Goal: Task Accomplishment & Management: Manage account settings

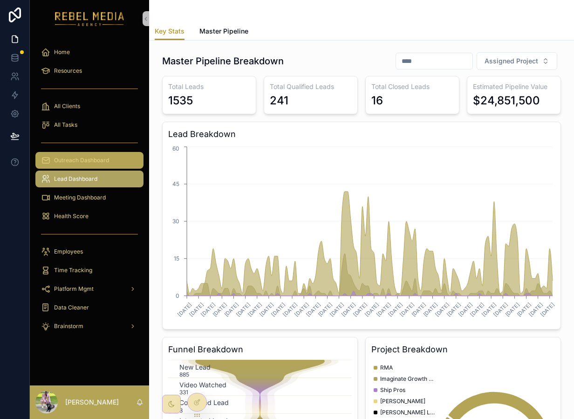
click at [82, 153] on div "Outreach Dashboard" at bounding box center [89, 160] width 97 height 15
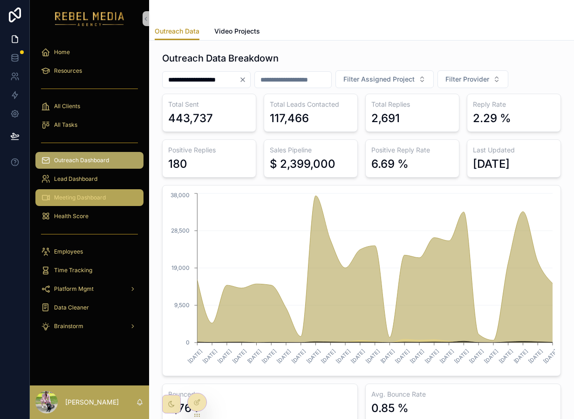
click at [101, 202] on div "Meeting Dashboard" at bounding box center [89, 197] width 97 height 15
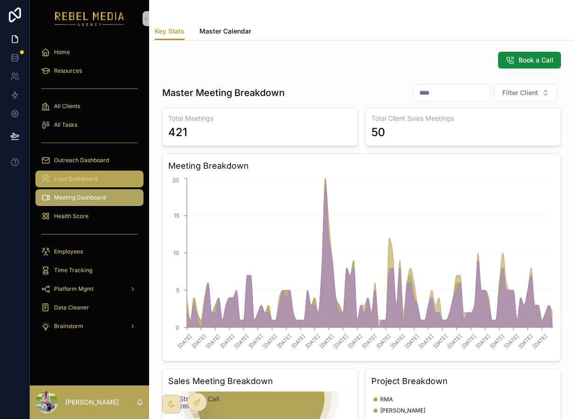
click at [100, 177] on div "Lead Dashboard" at bounding box center [89, 178] width 97 height 15
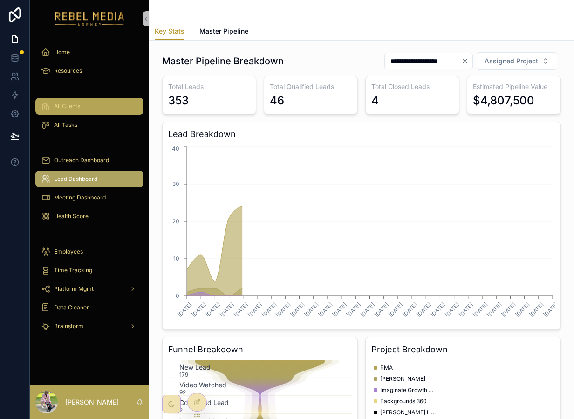
click at [89, 97] on div "All Clients" at bounding box center [89, 106] width 119 height 19
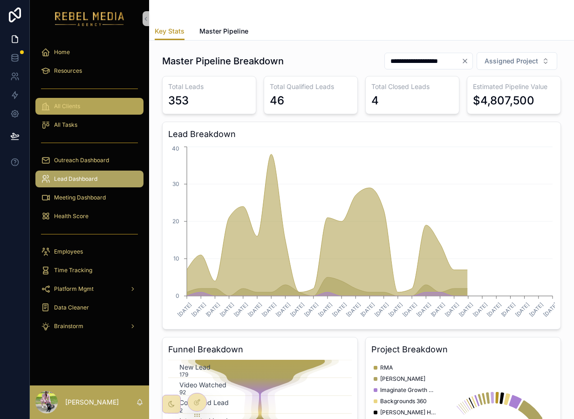
click at [89, 105] on div "All Clients" at bounding box center [89, 106] width 97 height 15
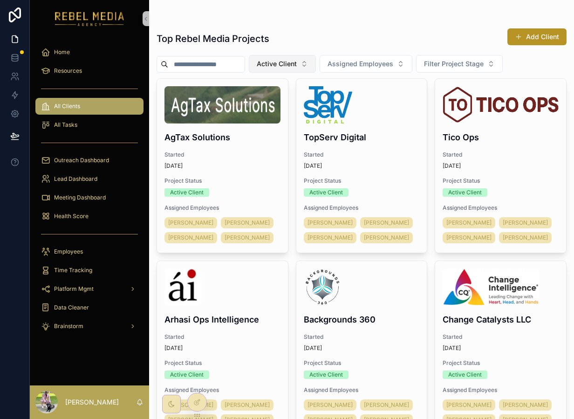
click at [291, 64] on span "Active Client" at bounding box center [277, 63] width 40 height 9
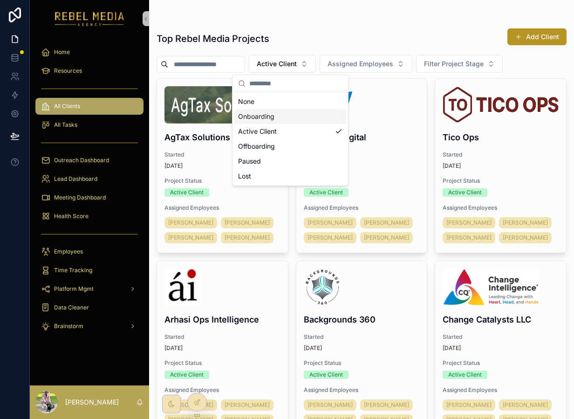
click at [280, 118] on div "Onboarding" at bounding box center [290, 116] width 112 height 15
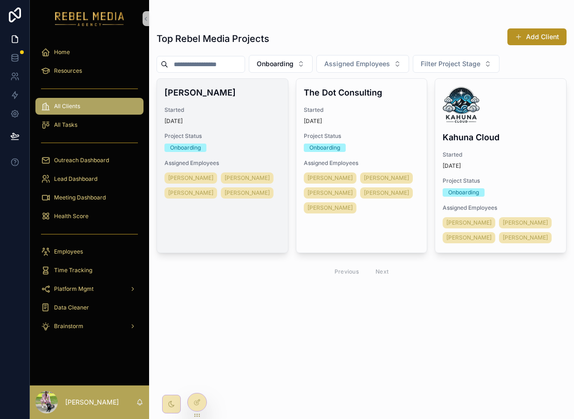
click at [208, 108] on span "Started" at bounding box center [222, 109] width 116 height 7
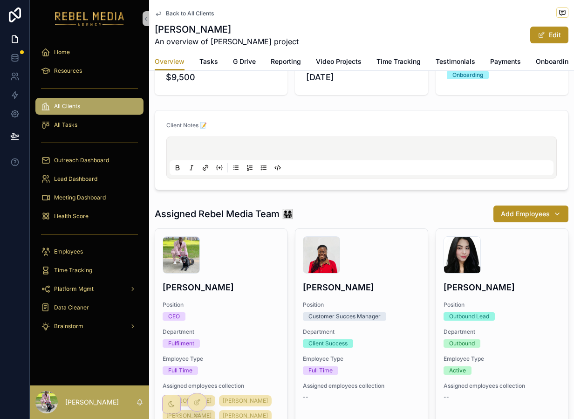
scroll to position [245, 0]
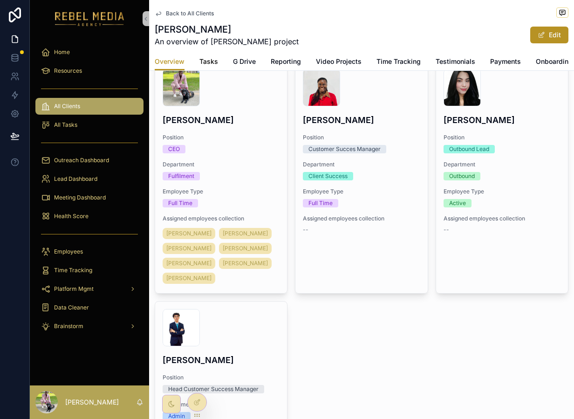
click at [207, 63] on span "Tasks" at bounding box center [208, 61] width 19 height 9
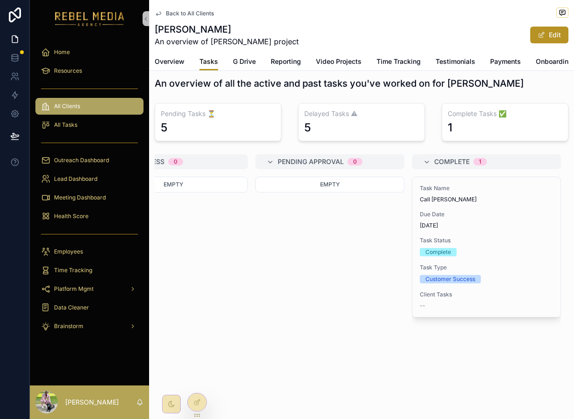
scroll to position [0, 317]
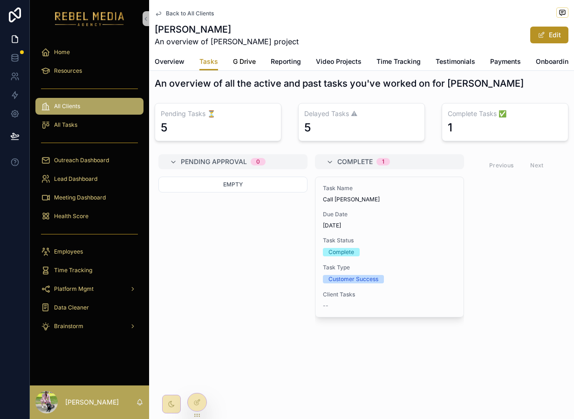
click at [244, 64] on span "G Drive" at bounding box center [244, 61] width 23 height 9
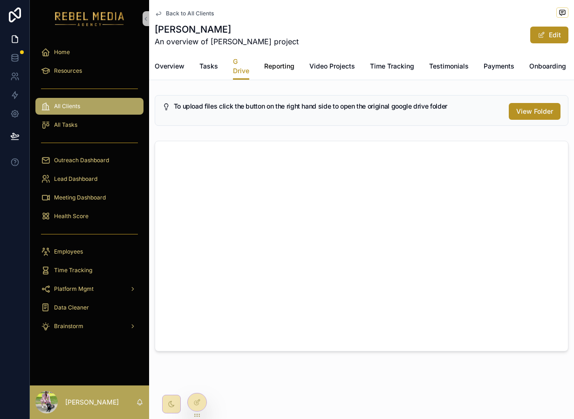
click at [275, 64] on span "Reporting" at bounding box center [279, 65] width 30 height 9
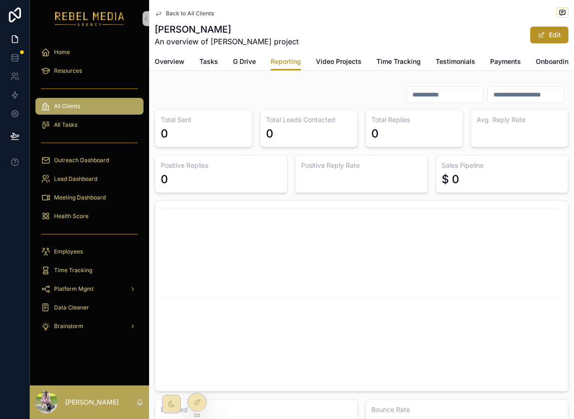
click at [338, 63] on span "Video Projects" at bounding box center [339, 61] width 46 height 9
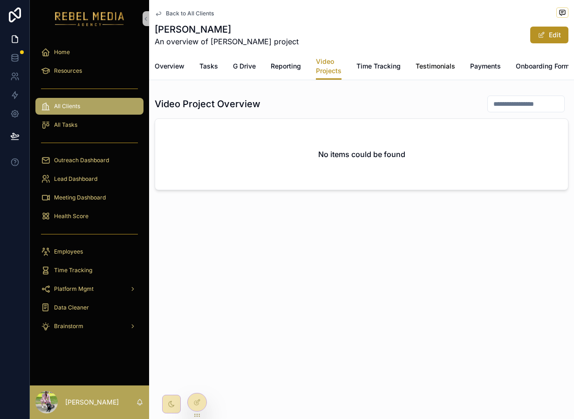
click at [443, 64] on span "Testimonials" at bounding box center [435, 65] width 40 height 9
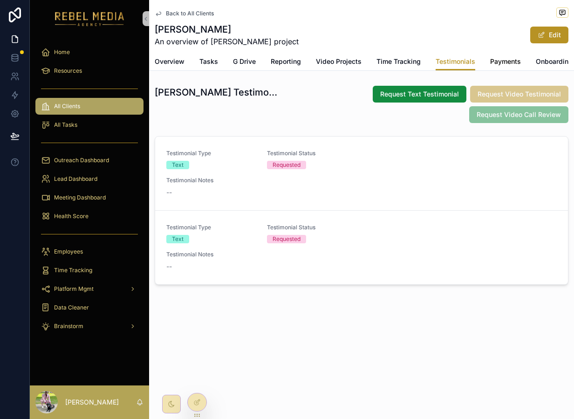
click at [505, 69] on link "Payments" at bounding box center [505, 62] width 31 height 19
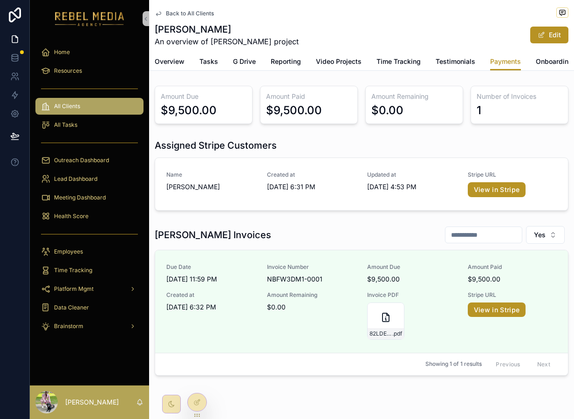
click at [198, 11] on span "Back to All Clients" at bounding box center [190, 13] width 48 height 7
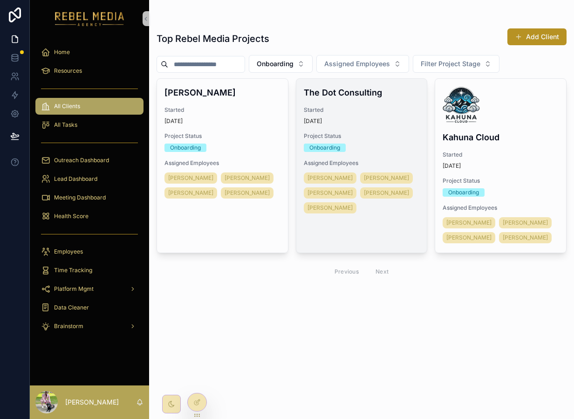
click at [411, 110] on span "Started" at bounding box center [362, 109] width 116 height 7
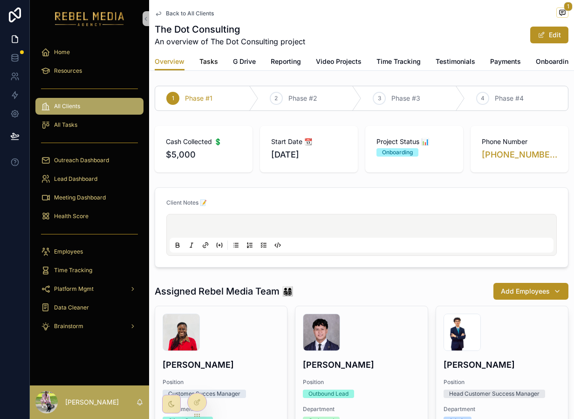
click at [211, 61] on span "Tasks" at bounding box center [208, 61] width 19 height 9
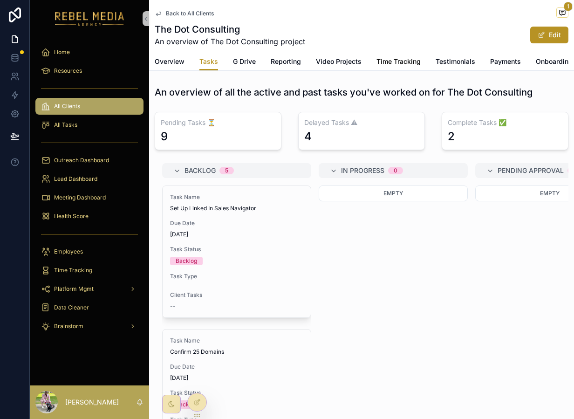
click at [411, 59] on span "Time Tracking" at bounding box center [398, 61] width 44 height 9
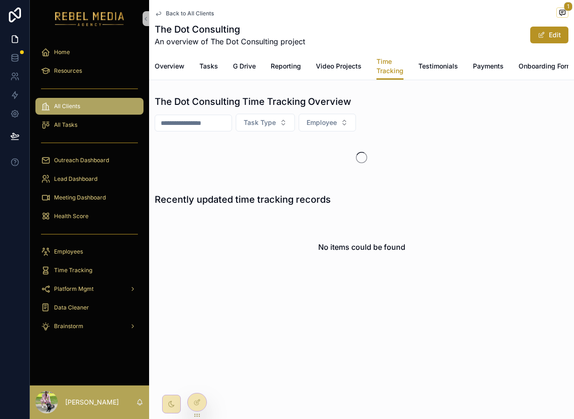
click at [260, 75] on div "Overview Tasks G Drive Reporting Video Projects Time Tracking Testimonials Paym…" at bounding box center [362, 66] width 414 height 27
click at [210, 73] on link "Tasks" at bounding box center [208, 67] width 19 height 19
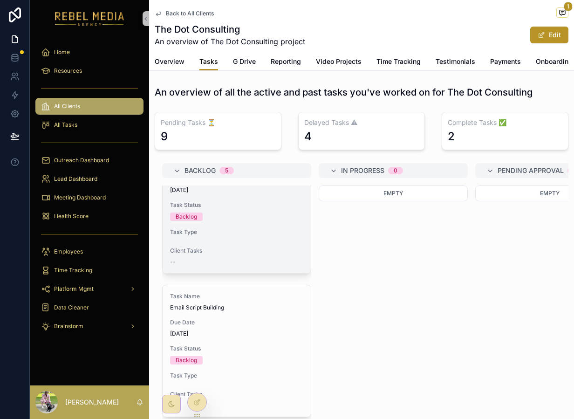
scroll to position [183, 0]
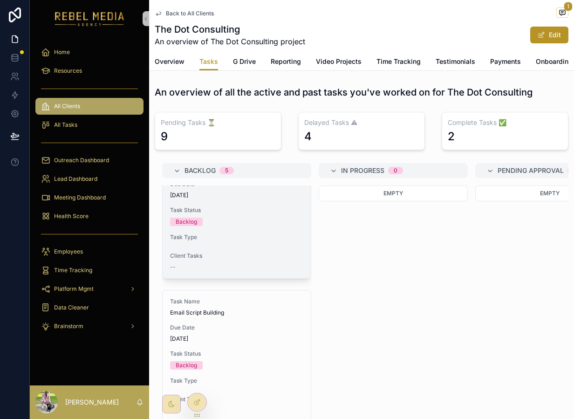
click at [281, 237] on span "Task Type" at bounding box center [236, 236] width 133 height 7
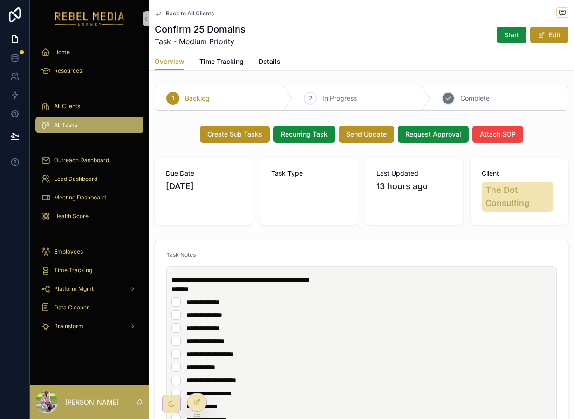
click at [456, 95] on div "3 Complete" at bounding box center [498, 98] width 137 height 24
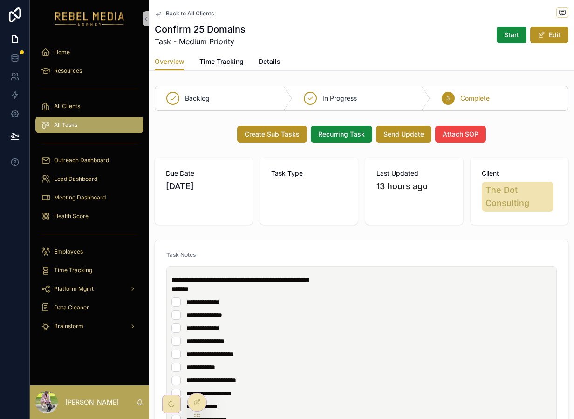
click at [189, 14] on span "Back to All Clients" at bounding box center [190, 13] width 48 height 7
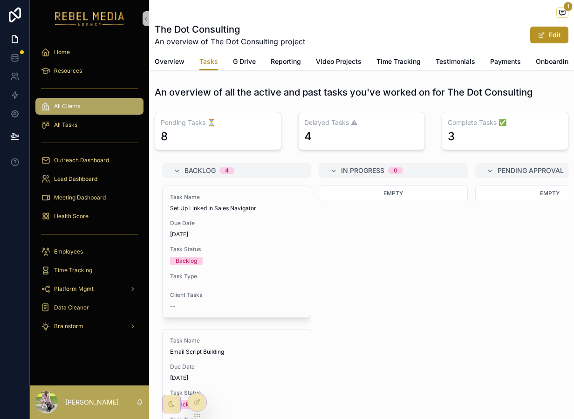
click at [116, 109] on div "All Clients" at bounding box center [89, 106] width 97 height 15
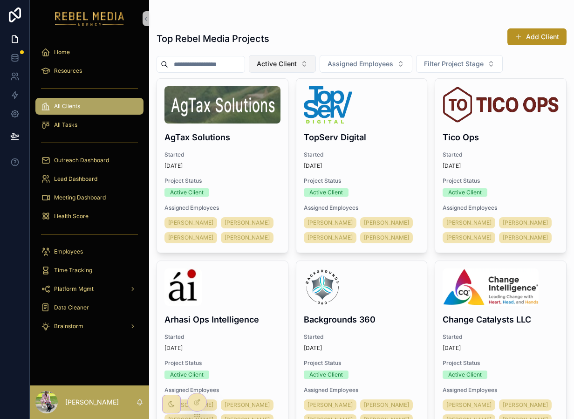
click at [313, 63] on button "Active Client" at bounding box center [282, 64] width 67 height 18
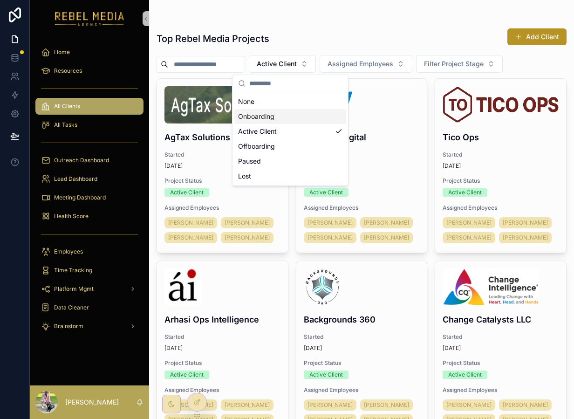
click at [280, 118] on div "Onboarding" at bounding box center [290, 116] width 112 height 15
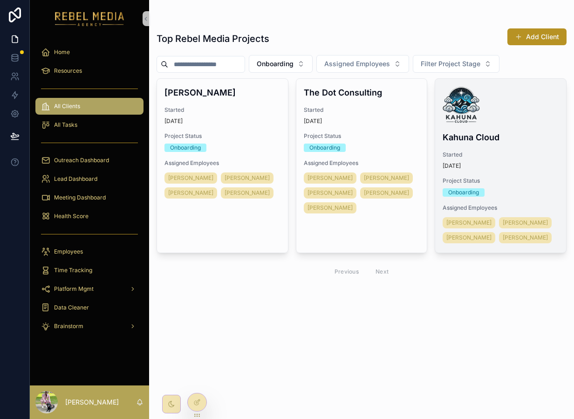
click at [485, 134] on h4 "Kahuna Cloud" at bounding box center [501, 137] width 116 height 13
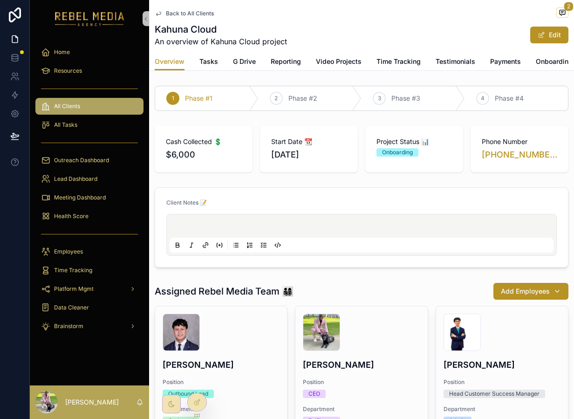
click at [216, 69] on link "Tasks" at bounding box center [208, 62] width 19 height 19
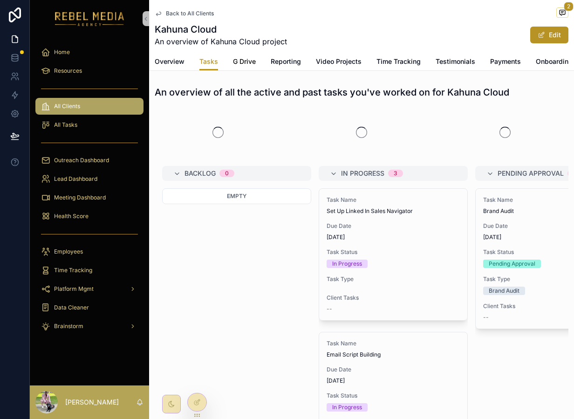
click at [248, 60] on span "G Drive" at bounding box center [244, 61] width 23 height 9
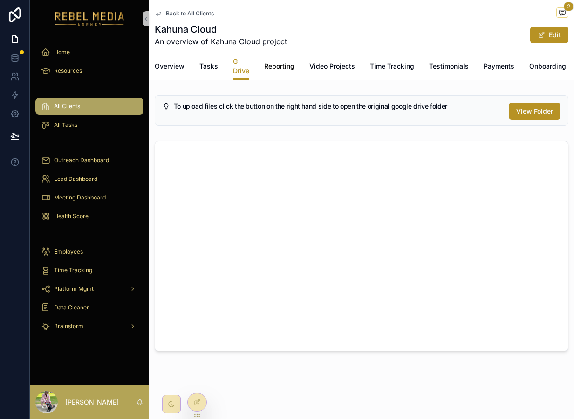
click at [291, 71] on span "Reporting" at bounding box center [279, 65] width 30 height 9
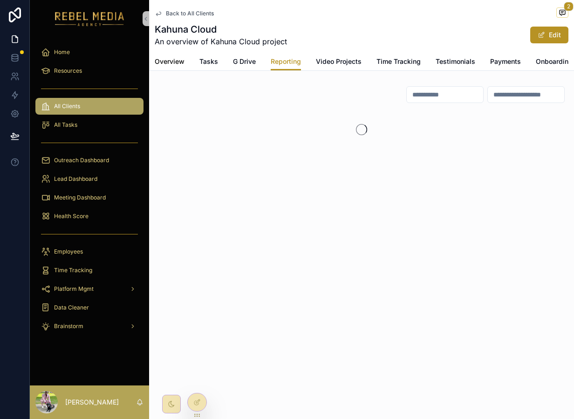
click at [159, 60] on span "Overview" at bounding box center [170, 61] width 30 height 9
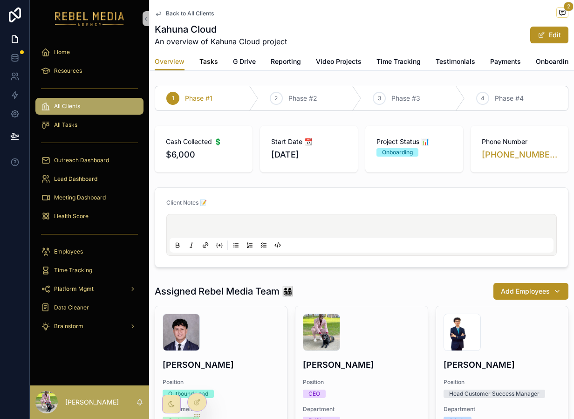
click at [210, 65] on span "Tasks" at bounding box center [208, 61] width 19 height 9
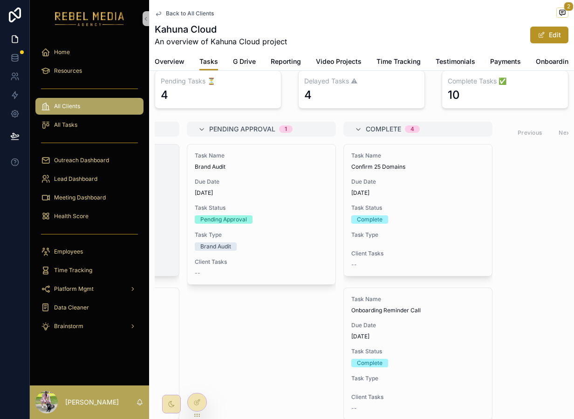
scroll to position [0, 317]
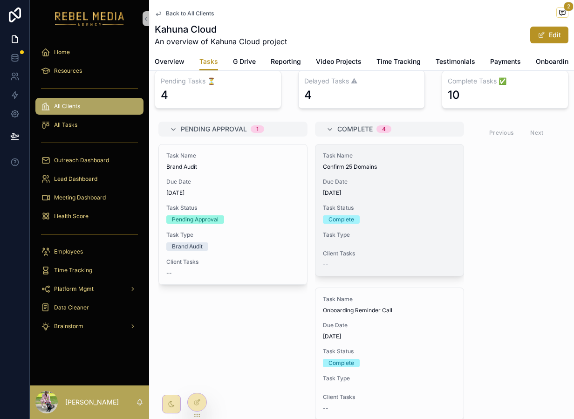
click at [395, 215] on div "Complete" at bounding box center [389, 219] width 133 height 8
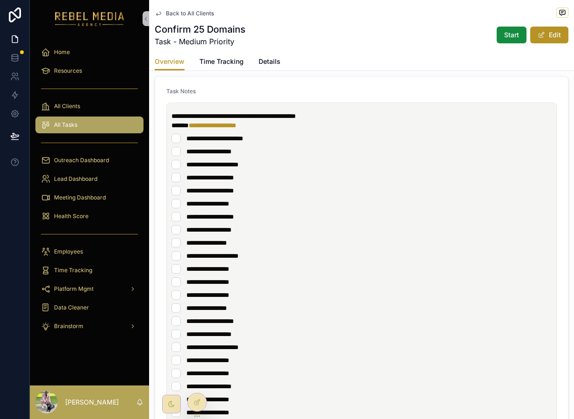
scroll to position [150, 0]
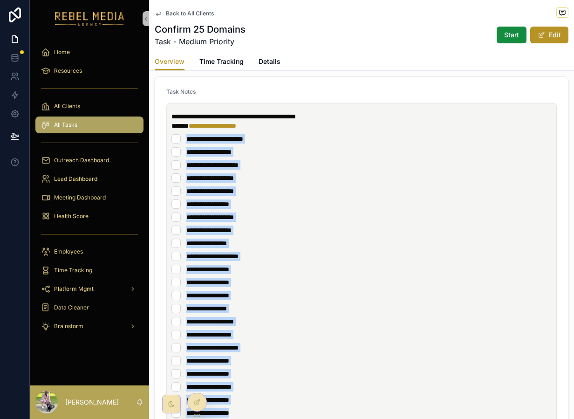
drag, startPoint x: 185, startPoint y: 138, endPoint x: 263, endPoint y: 409, distance: 282.5
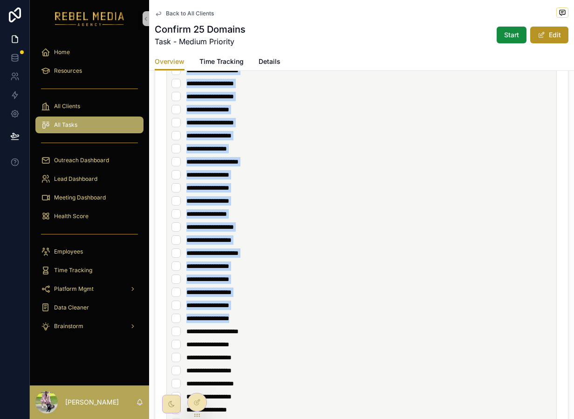
scroll to position [245, 0]
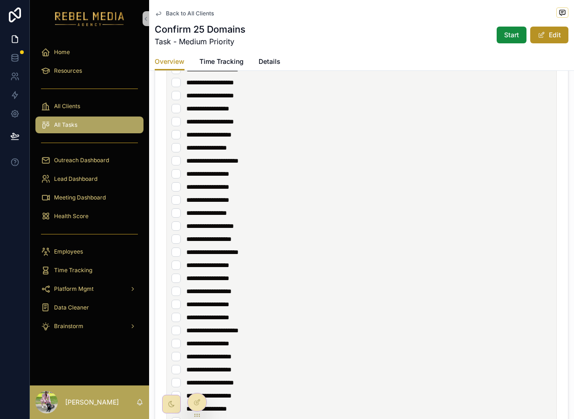
click at [257, 357] on li "**********" at bounding box center [361, 356] width 380 height 9
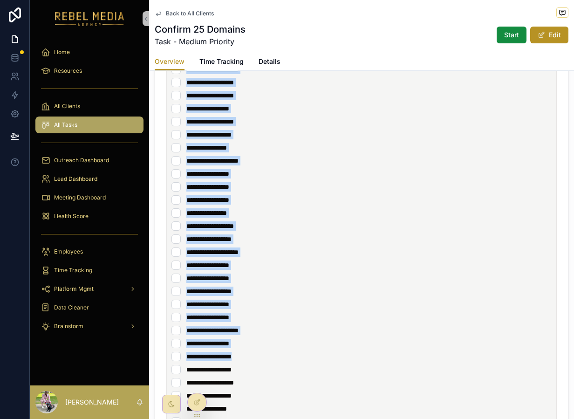
drag, startPoint x: 257, startPoint y: 357, endPoint x: 171, endPoint y: 37, distance: 330.8
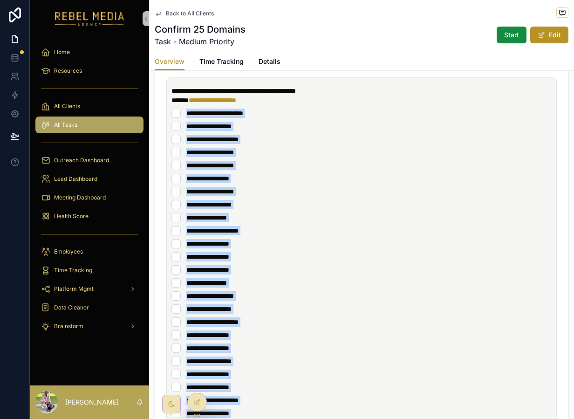
copy ul "**********"
